Goal: Task Accomplishment & Management: Manage account settings

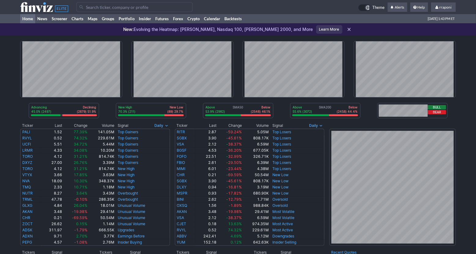
click at [133, 20] on link "Portfolio" at bounding box center [127, 18] width 20 height 9
click at [136, 21] on link "Portfolio" at bounding box center [127, 18] width 20 height 9
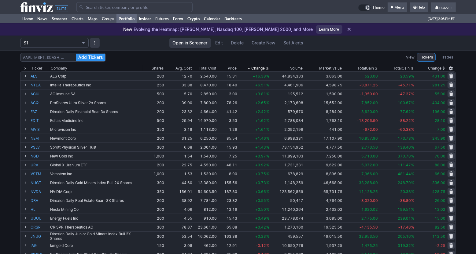
click at [270, 70] on th "Volume" at bounding box center [287, 68] width 34 height 6
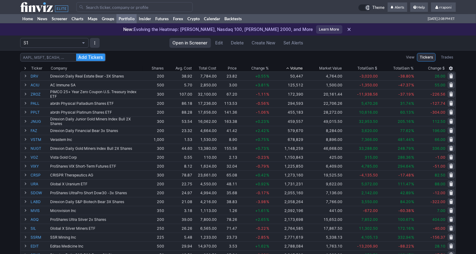
click at [268, 69] on span "Change %" at bounding box center [259, 68] width 17 height 6
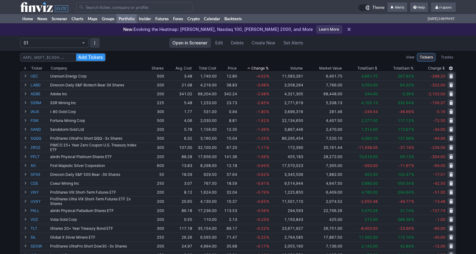
click at [268, 69] on span "Change %" at bounding box center [259, 68] width 17 height 6
